Goal: Information Seeking & Learning: Compare options

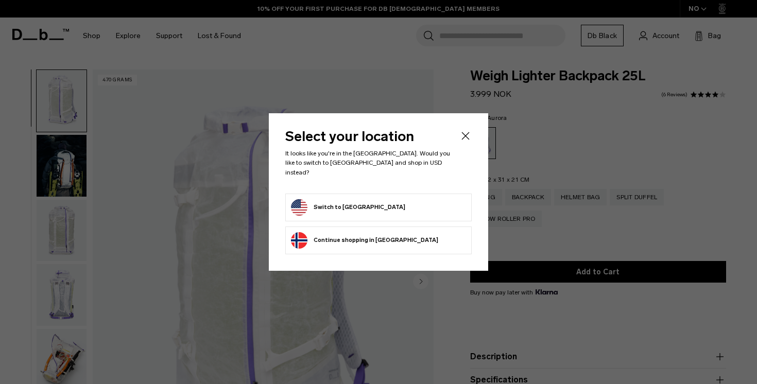
click at [334, 207] on button "Switch to United States" at bounding box center [348, 207] width 114 height 16
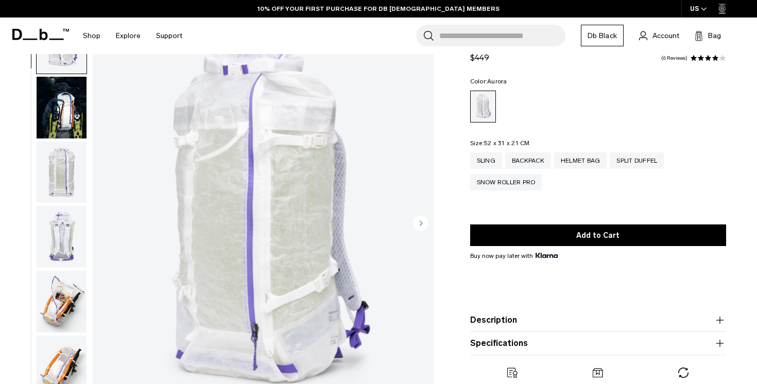
click at [65, 165] on img "button" at bounding box center [62, 173] width 50 height 62
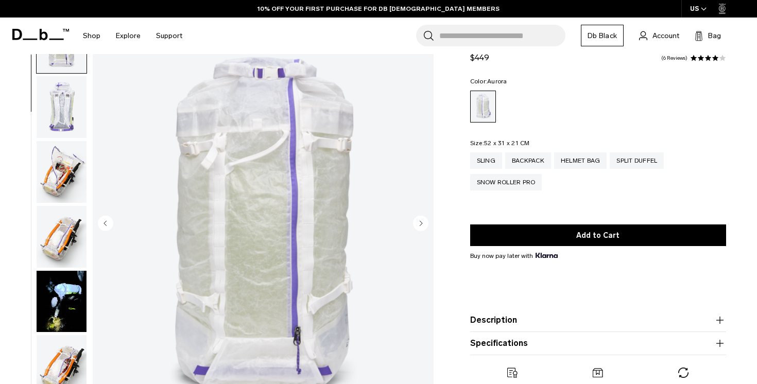
click at [65, 125] on img "button" at bounding box center [62, 107] width 50 height 62
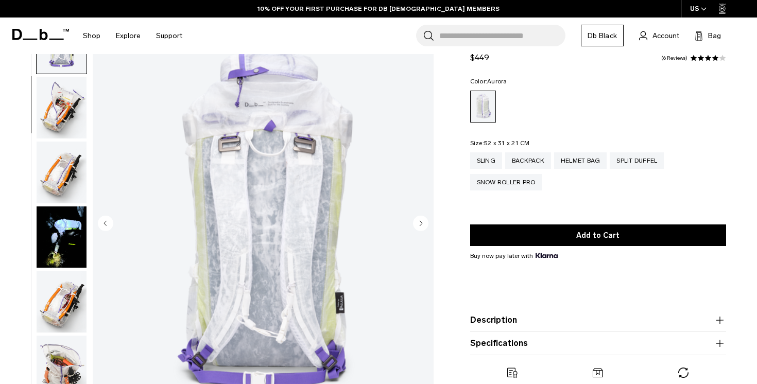
click at [69, 121] on img "button" at bounding box center [62, 108] width 50 height 62
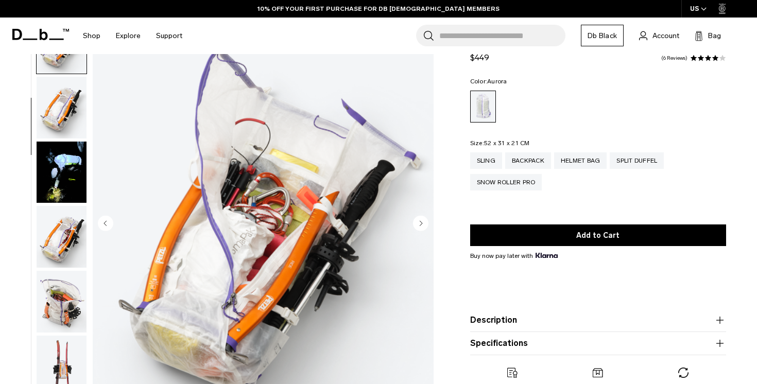
click at [69, 113] on img "button" at bounding box center [62, 108] width 50 height 62
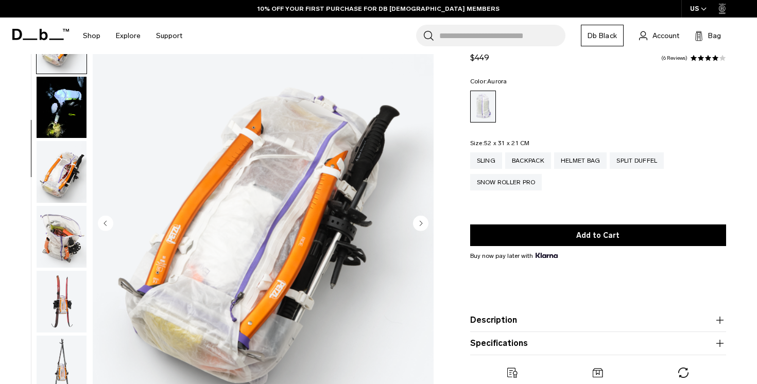
click at [68, 129] on img "button" at bounding box center [62, 108] width 50 height 62
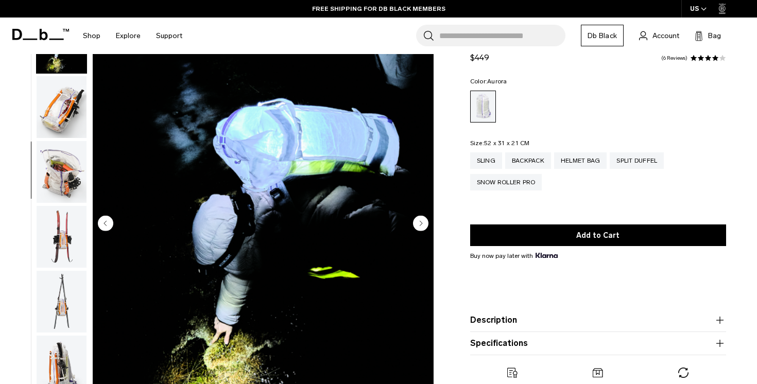
click at [67, 137] on img "button" at bounding box center [62, 107] width 50 height 62
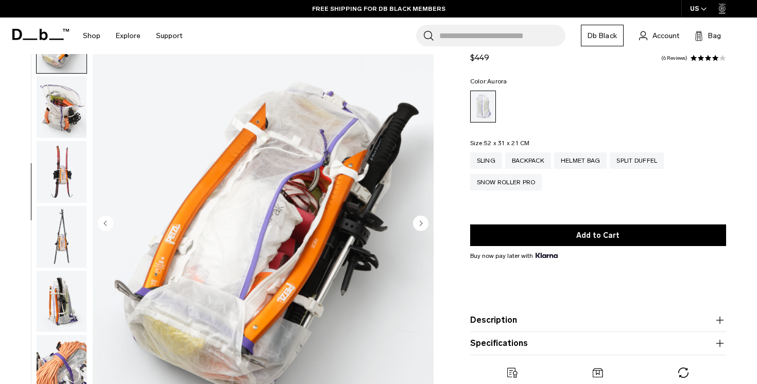
click at [67, 118] on img "button" at bounding box center [62, 107] width 50 height 62
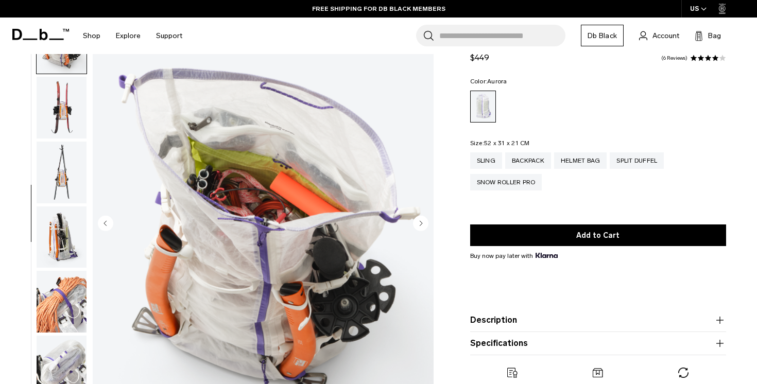
click at [58, 127] on img "button" at bounding box center [62, 108] width 50 height 62
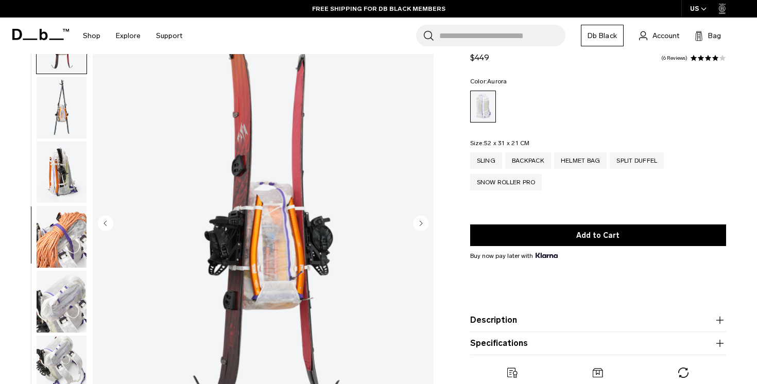
click at [57, 134] on img "button" at bounding box center [62, 108] width 50 height 62
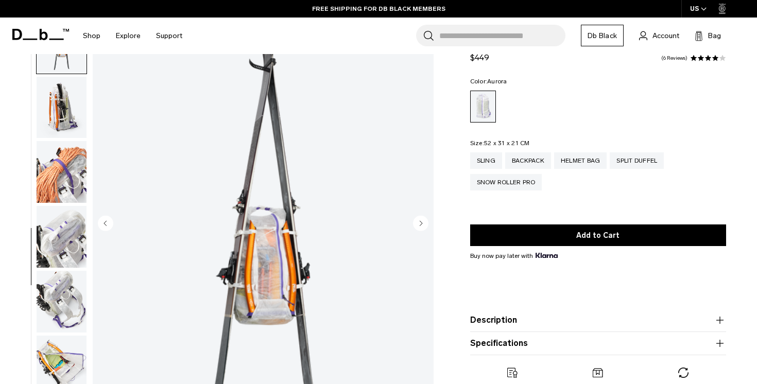
click at [59, 122] on img "button" at bounding box center [62, 108] width 50 height 62
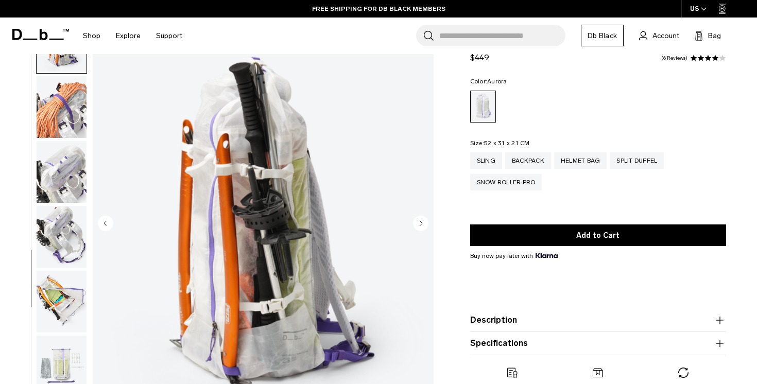
click at [59, 122] on img "button" at bounding box center [62, 107] width 50 height 62
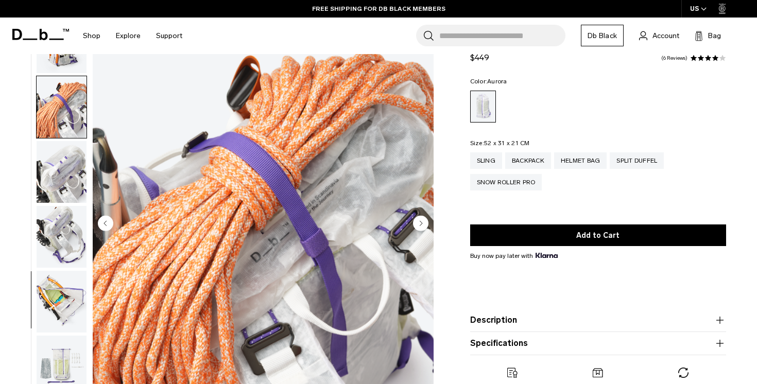
scroll to position [738, 0]
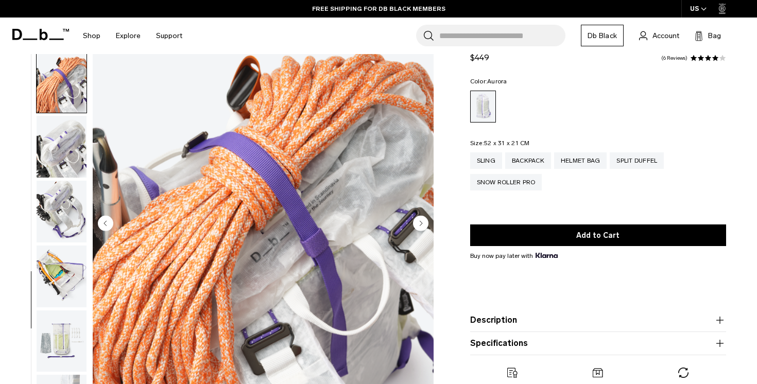
click at [59, 122] on img "button" at bounding box center [62, 147] width 50 height 62
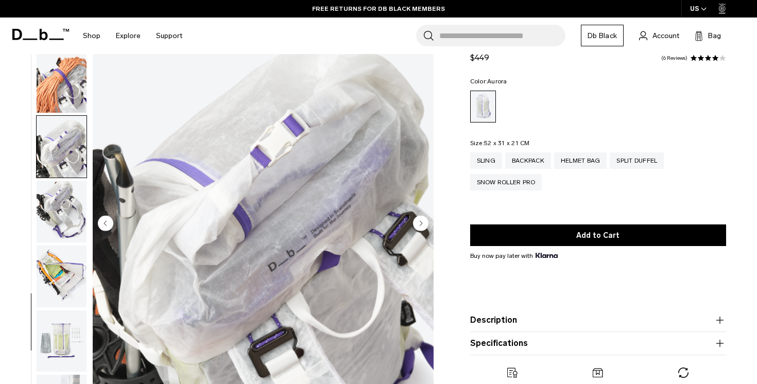
click at [56, 199] on img "button" at bounding box center [62, 212] width 50 height 62
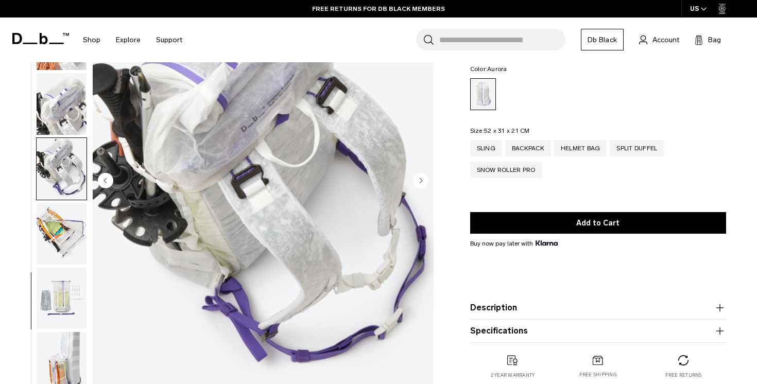
click at [62, 222] on img "button" at bounding box center [62, 234] width 50 height 62
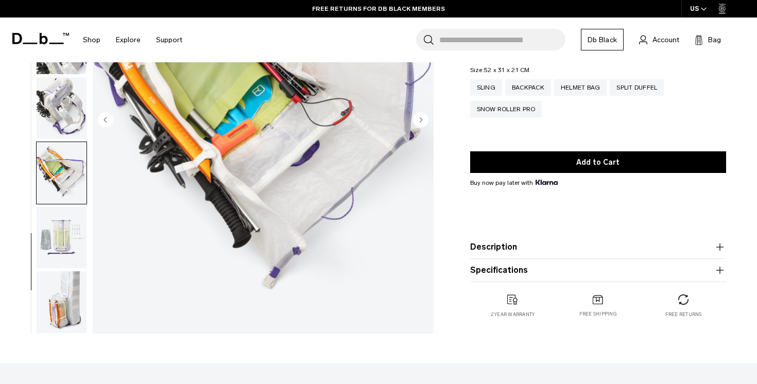
click at [62, 222] on img "button" at bounding box center [62, 238] width 50 height 62
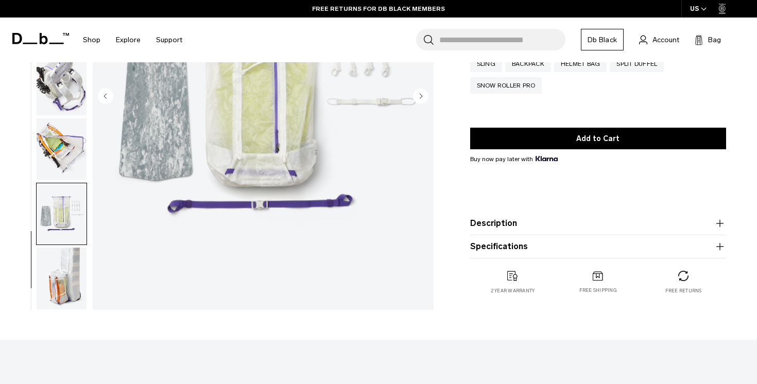
scroll to position [199, 0]
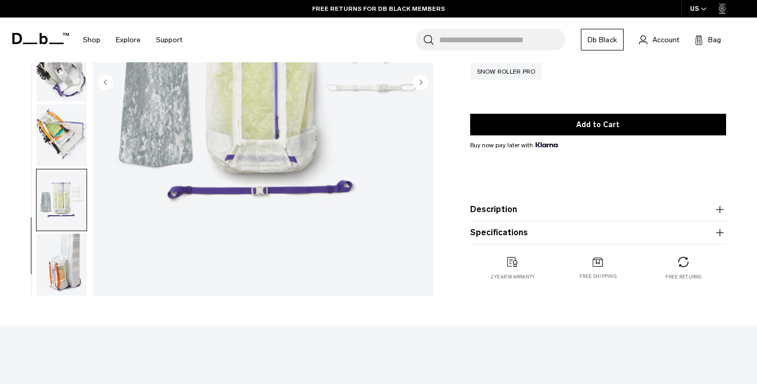
click at [63, 263] on img "button" at bounding box center [62, 265] width 50 height 62
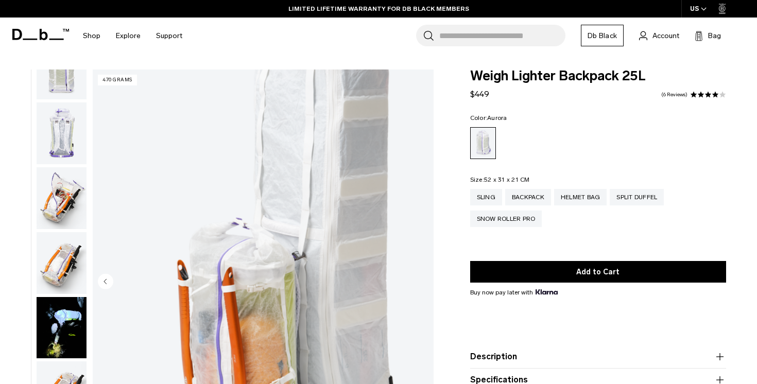
scroll to position [0, 0]
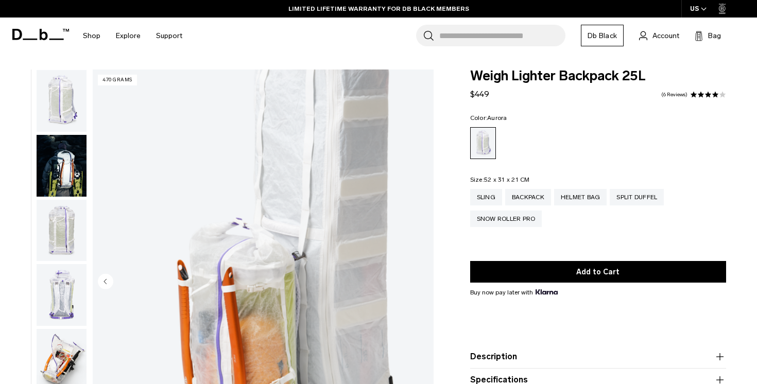
click at [56, 105] on img "button" at bounding box center [62, 101] width 50 height 62
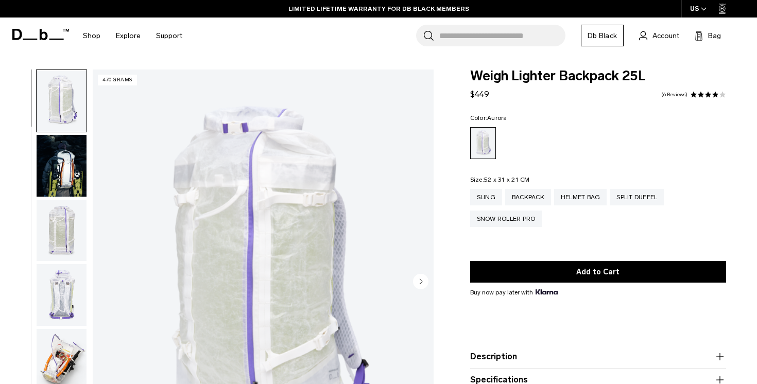
click at [84, 185] on img "button" at bounding box center [62, 166] width 50 height 62
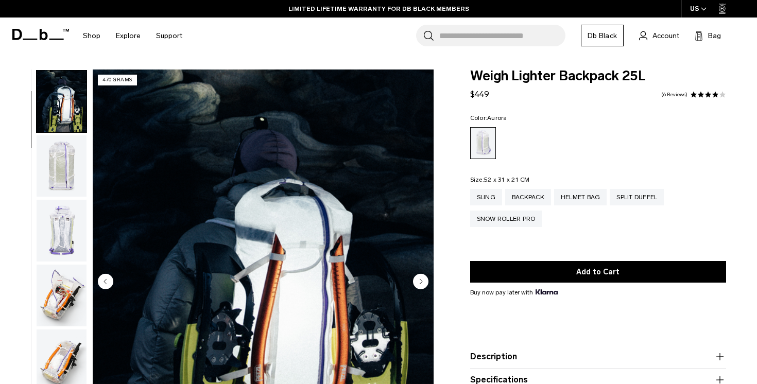
scroll to position [65, 0]
click at [71, 213] on img "button" at bounding box center [62, 230] width 50 height 62
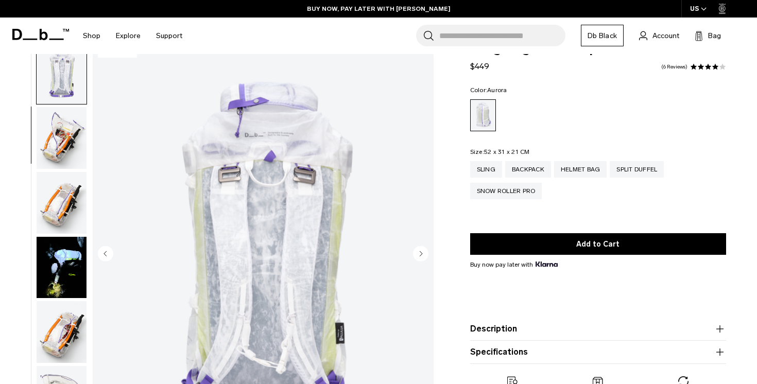
scroll to position [99, 0]
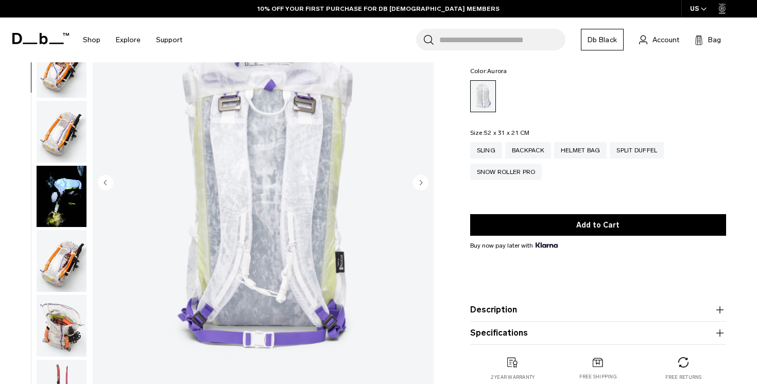
click at [510, 324] on product-accordion "Specifications Volume 25 Litres Dimensions 52 x 31 x 21 CM (H x W x D) Weight 0…" at bounding box center [598, 333] width 256 height 23
click at [503, 308] on button "Description" at bounding box center [598, 310] width 256 height 12
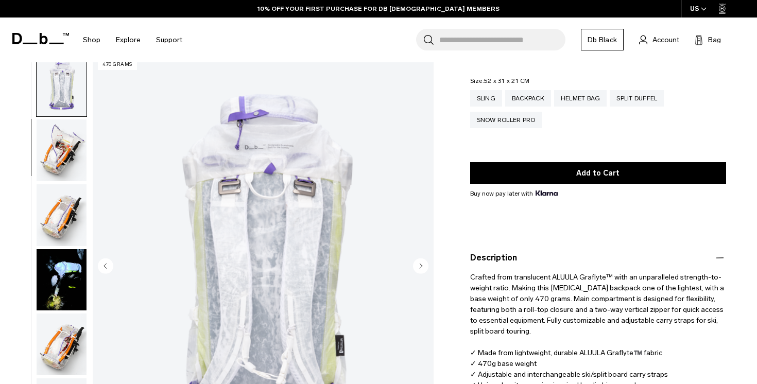
click at [504, 259] on button "Description" at bounding box center [598, 258] width 256 height 12
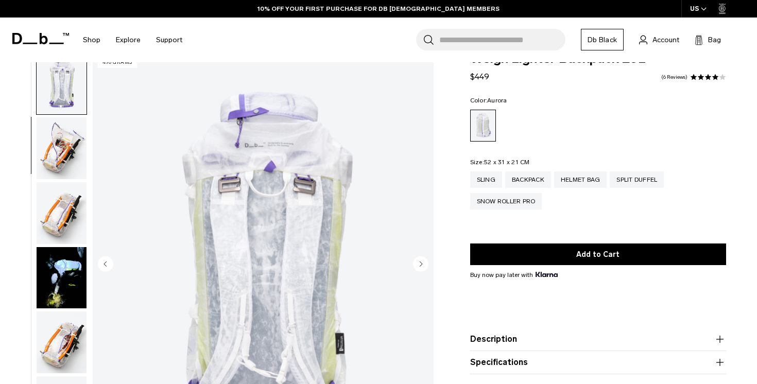
scroll to position [0, 0]
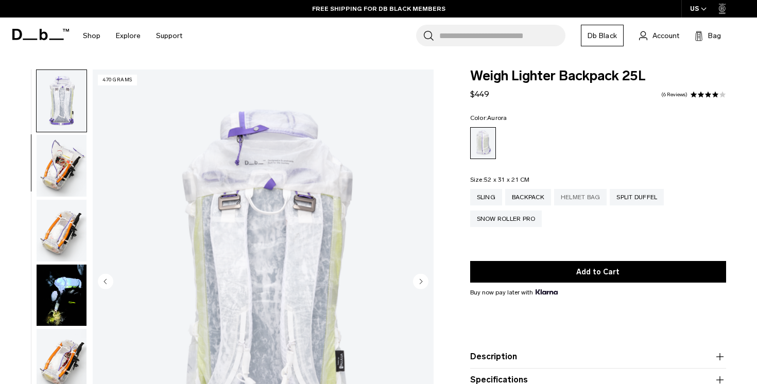
click at [582, 203] on div "Helmet Bag" at bounding box center [580, 197] width 53 height 16
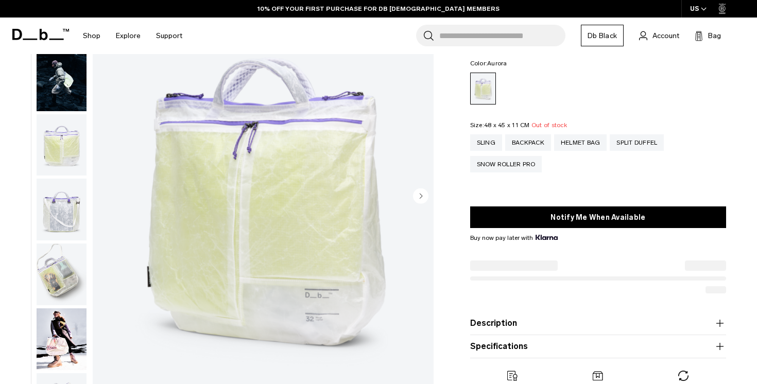
click at [40, 223] on img "button" at bounding box center [62, 210] width 50 height 62
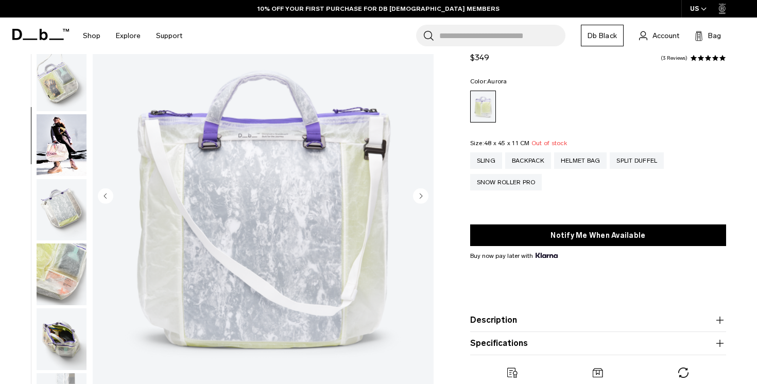
click at [59, 176] on button "button" at bounding box center [61, 145] width 51 height 63
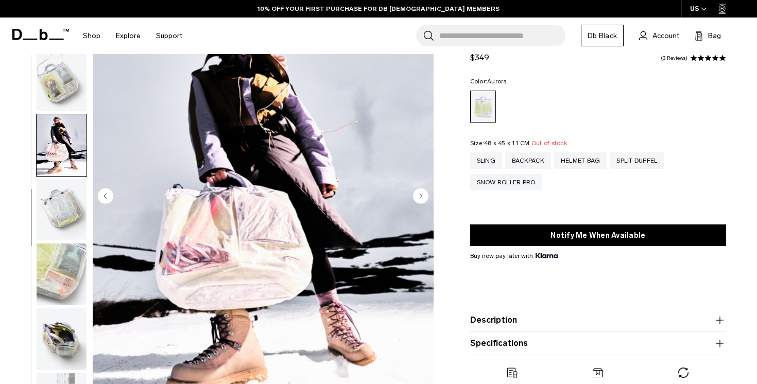
scroll to position [220, 0]
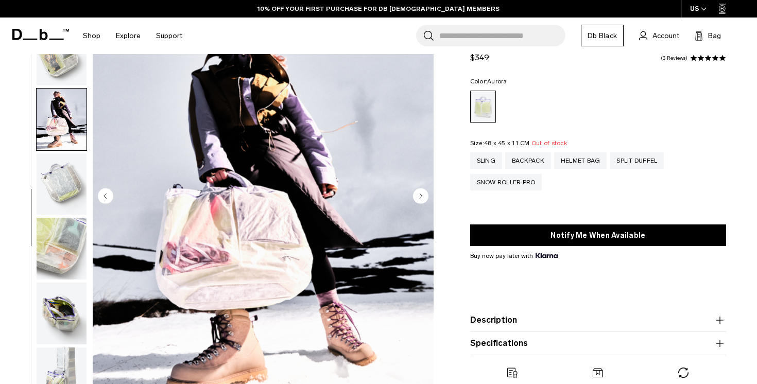
click at [619, 171] on div "Sling Backpack Helmet Bag Split Duffel Snow Roller Pro" at bounding box center [598, 171] width 256 height 38
click at [619, 162] on div "Split Duffel" at bounding box center [637, 160] width 54 height 16
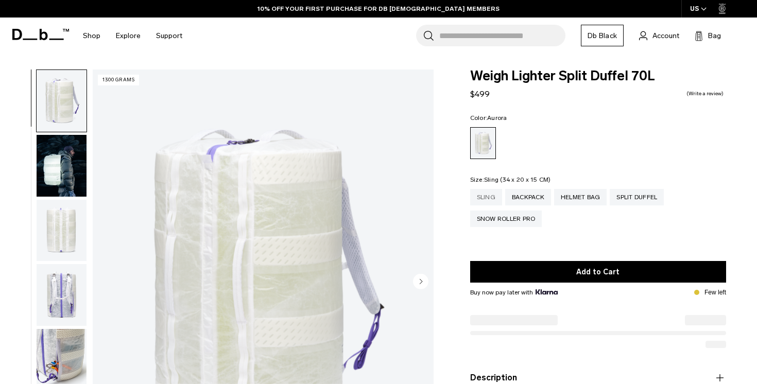
click at [483, 196] on div "Sling" at bounding box center [486, 197] width 32 height 16
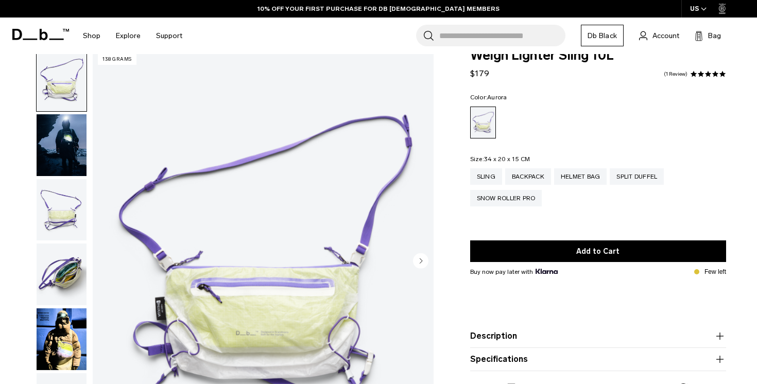
scroll to position [38, 0]
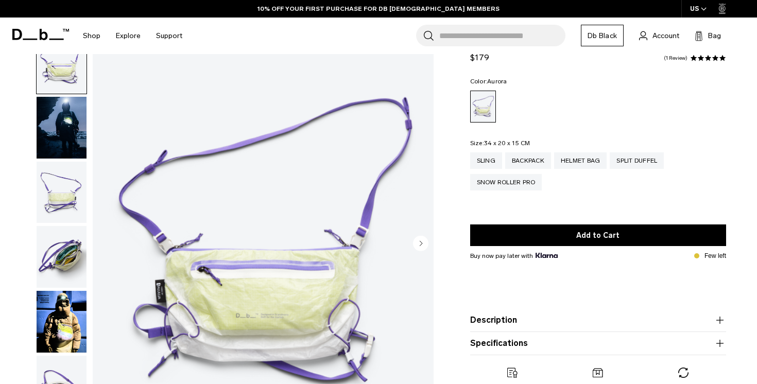
click at [493, 175] on div "Sling Backpack Helmet Bag Split Duffel Snow Roller Pro" at bounding box center [598, 171] width 256 height 38
click at [493, 184] on div "Snow Roller Pro" at bounding box center [506, 182] width 72 height 16
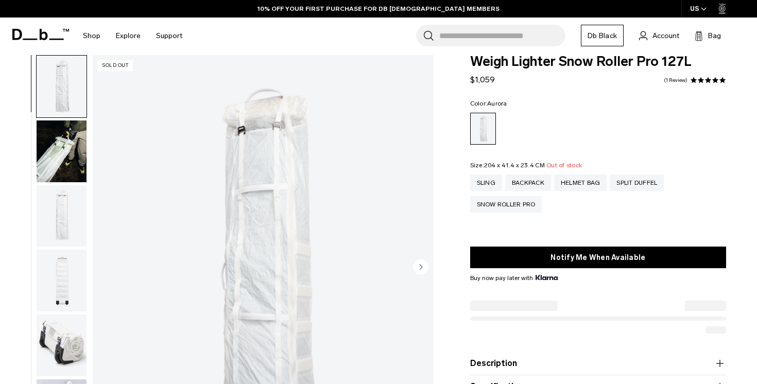
click at [83, 146] on img "button" at bounding box center [62, 152] width 50 height 62
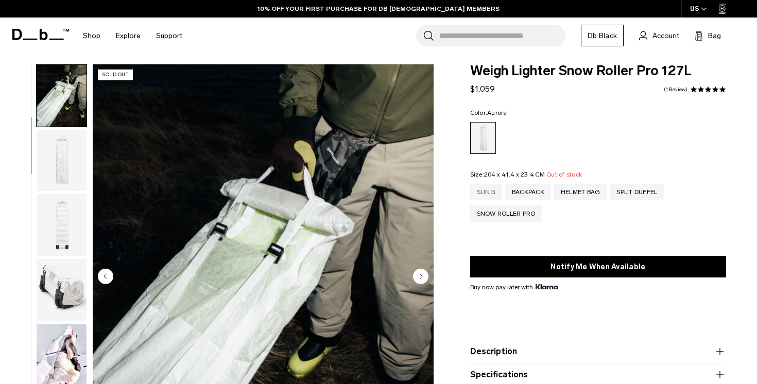
click at [482, 185] on div "Sling" at bounding box center [486, 192] width 32 height 16
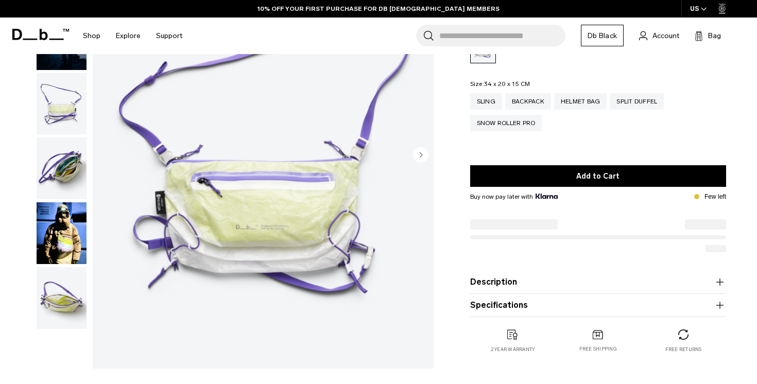
click at [48, 245] on img "button" at bounding box center [62, 233] width 50 height 62
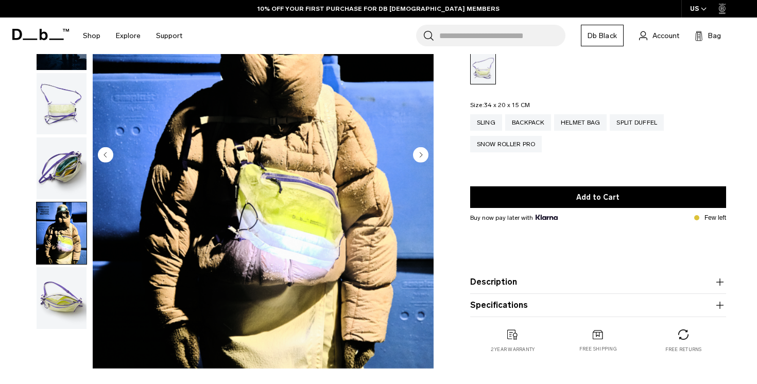
click at [67, 194] on img "button" at bounding box center [62, 169] width 50 height 62
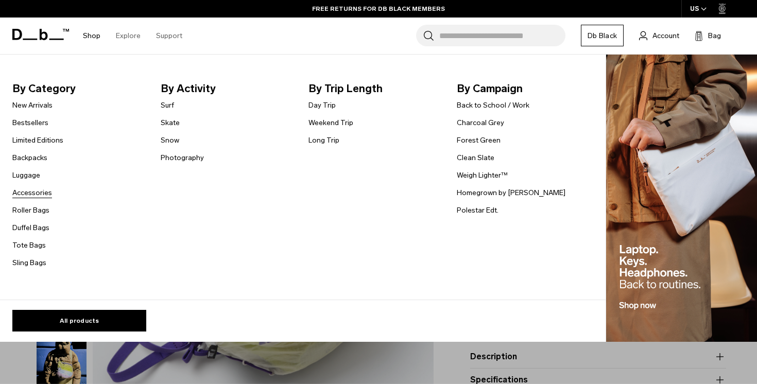
click at [26, 192] on link "Accessories" at bounding box center [32, 193] width 40 height 11
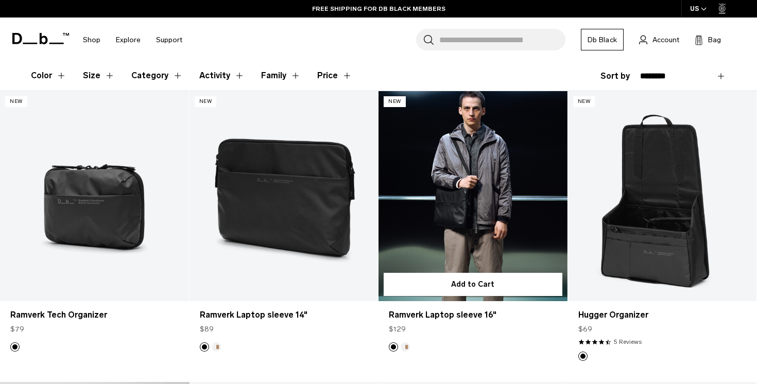
scroll to position [179, 0]
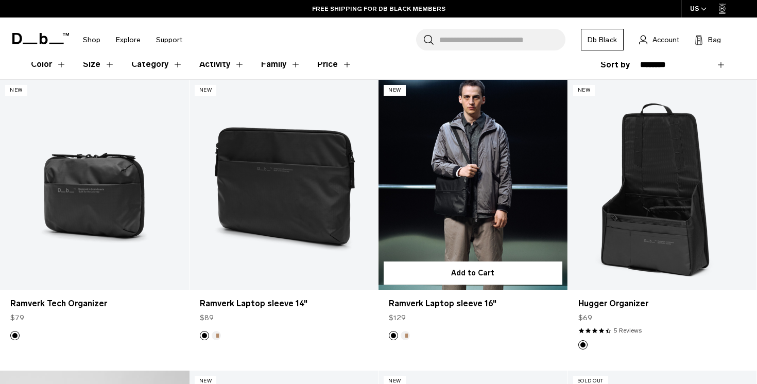
click at [470, 200] on link "Ramverk Laptop sleeve 16" at bounding box center [473, 185] width 189 height 210
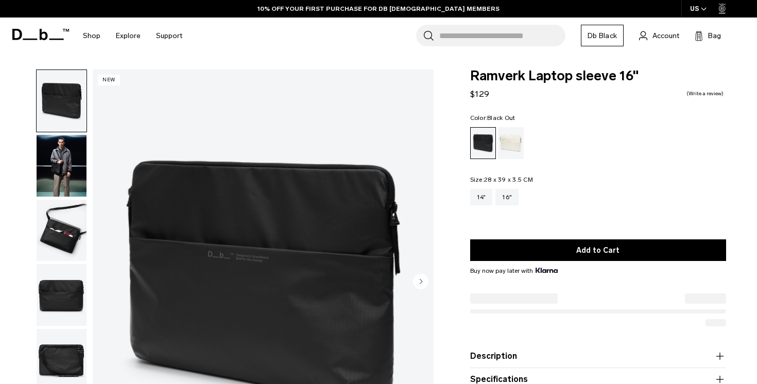
click at [63, 184] on img "button" at bounding box center [62, 166] width 50 height 62
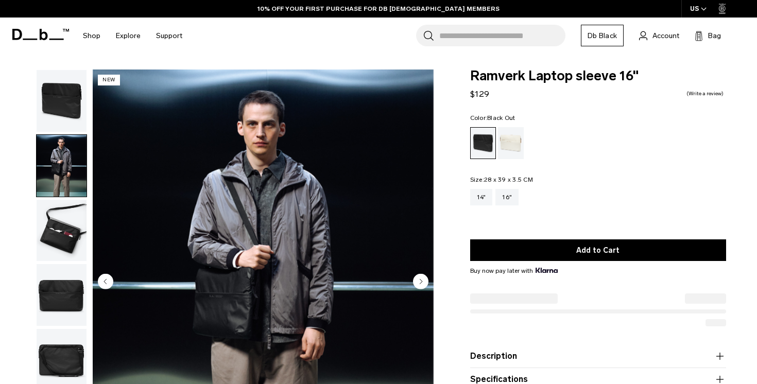
click at [67, 225] on img "button" at bounding box center [62, 231] width 50 height 62
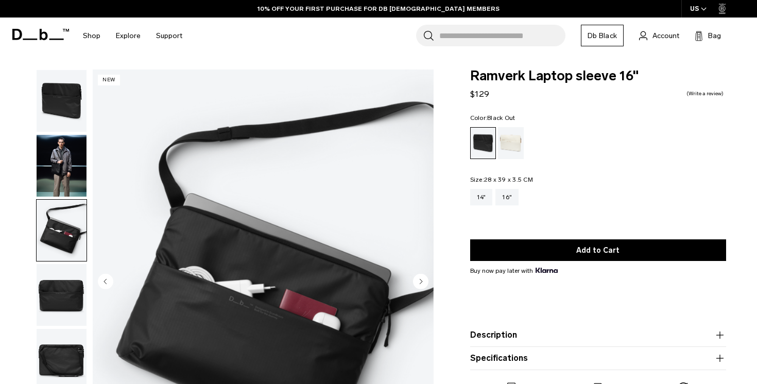
click at [66, 266] on img "button" at bounding box center [62, 295] width 50 height 62
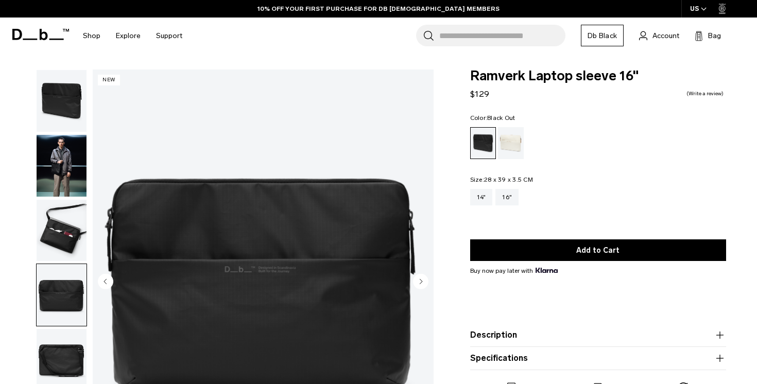
scroll to position [129, 0]
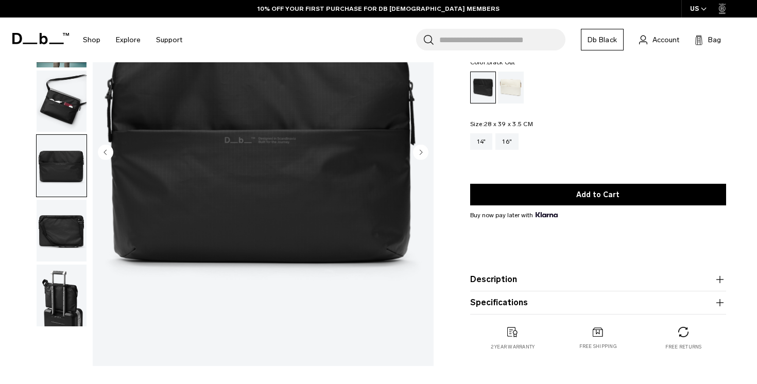
click at [56, 226] on img "button" at bounding box center [62, 231] width 50 height 62
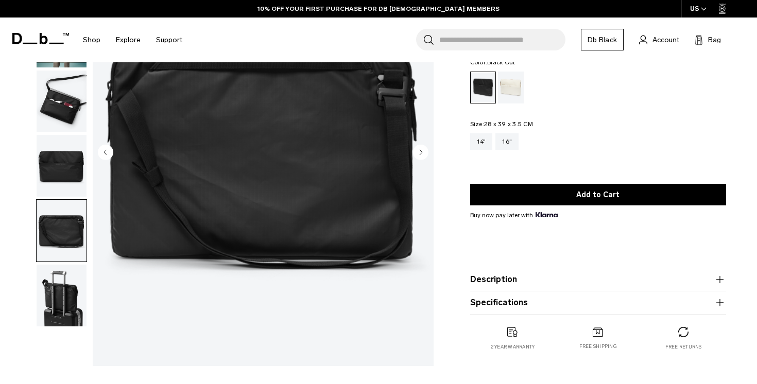
click at [66, 297] on img "button" at bounding box center [62, 296] width 50 height 62
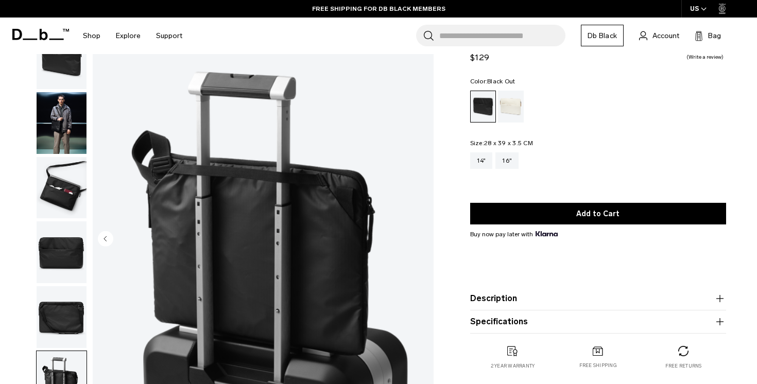
scroll to position [0, 0]
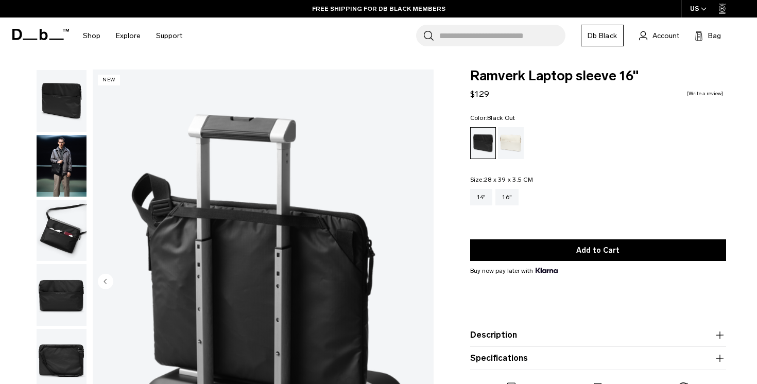
click at [58, 132] on button "button" at bounding box center [61, 101] width 51 height 63
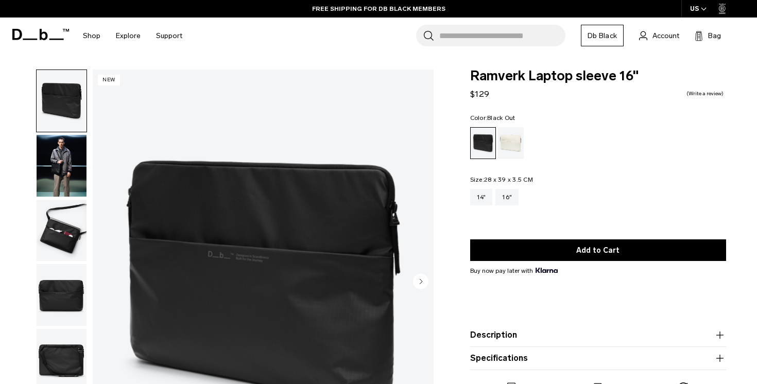
click at [65, 173] on img "button" at bounding box center [62, 166] width 50 height 62
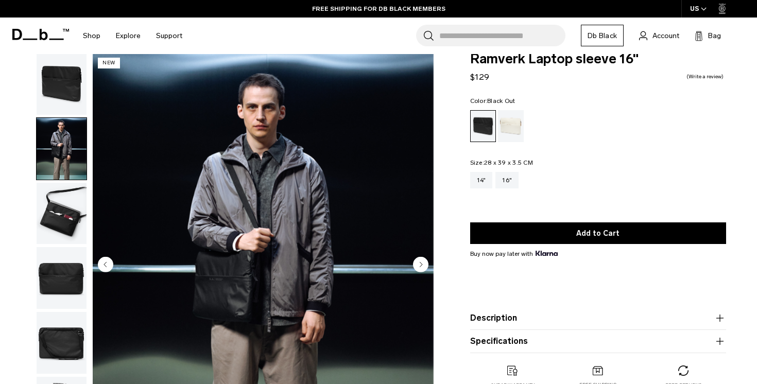
scroll to position [47, 0]
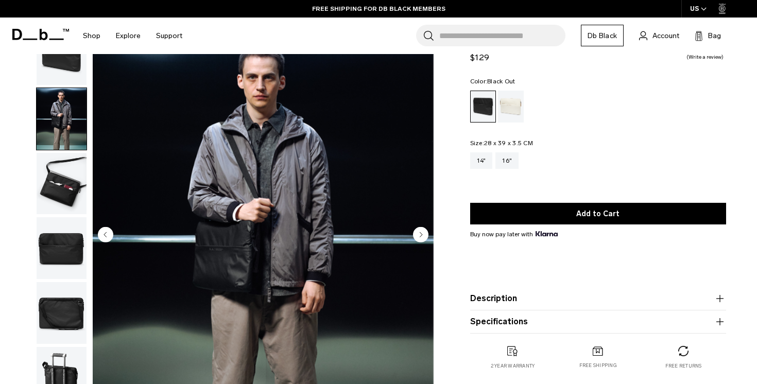
click at [65, 168] on img "button" at bounding box center [62, 184] width 50 height 62
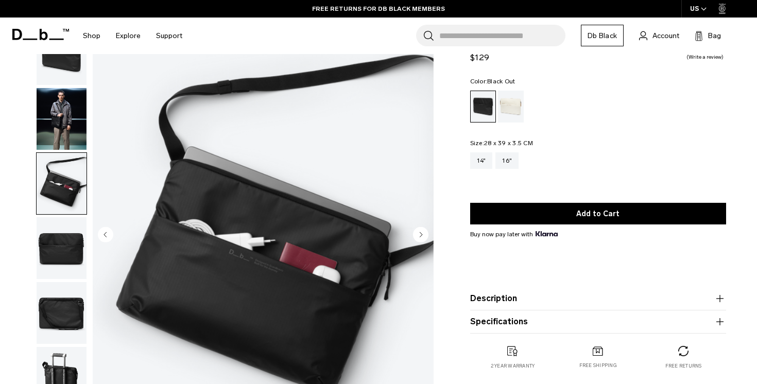
click at [71, 240] on img "button" at bounding box center [62, 248] width 50 height 62
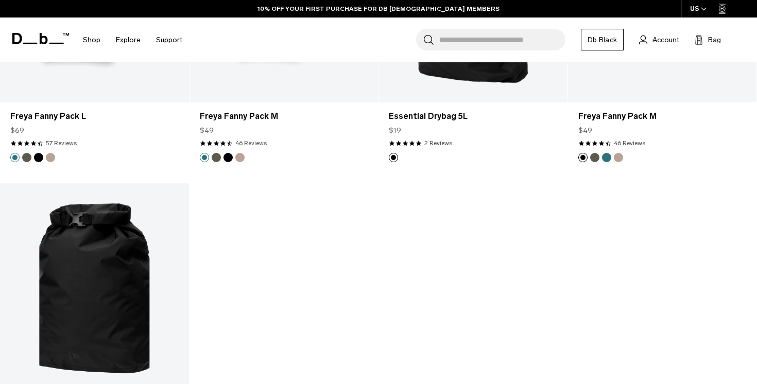
scroll to position [3100, 0]
